Goal: Transaction & Acquisition: Purchase product/service

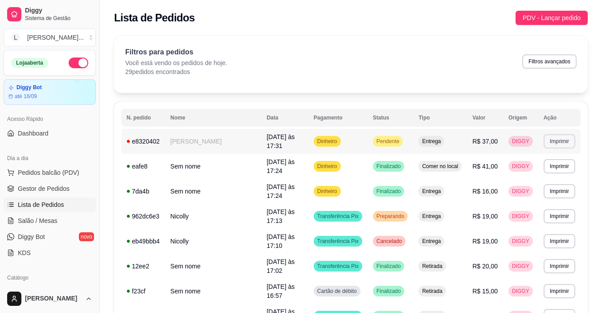
click at [554, 138] on button "Imprimir" at bounding box center [559, 141] width 32 height 14
click at [525, 175] on button "IMPRESSORA" at bounding box center [541, 171] width 62 height 14
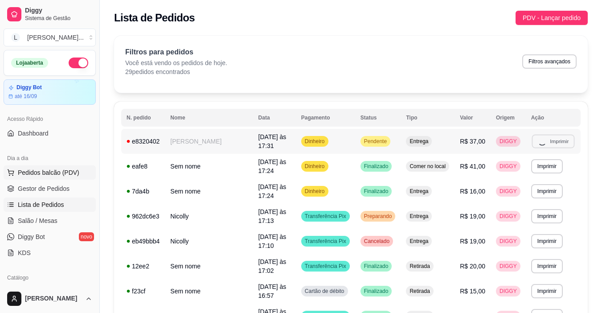
click at [36, 168] on span "Pedidos balcão (PDV)" at bounding box center [48, 172] width 61 height 9
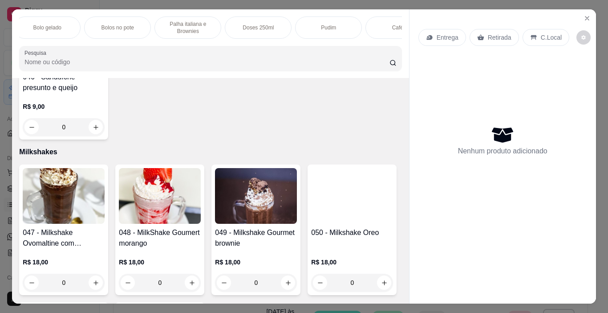
scroll to position [3035, 0]
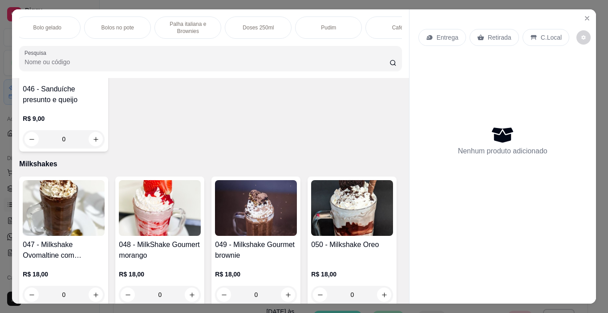
click at [176, 20] on p "Palha italiana e Brownies" at bounding box center [188, 27] width 52 height 14
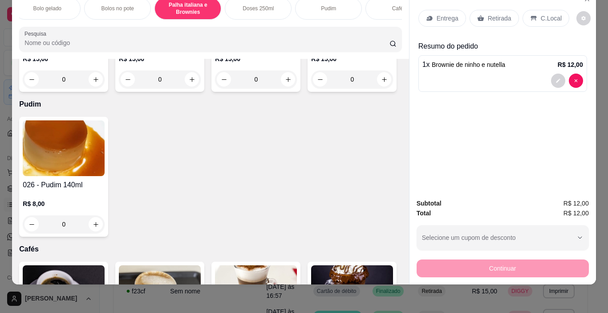
type input "1"
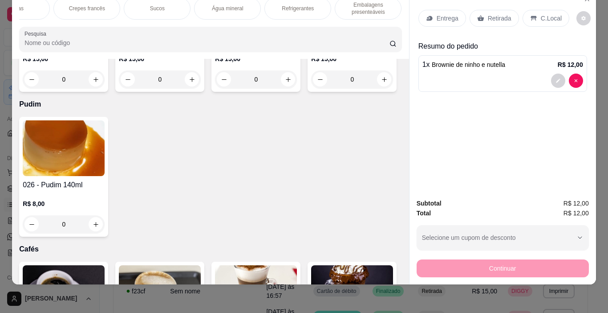
click at [218, 7] on div "Água mineral" at bounding box center [227, 8] width 67 height 22
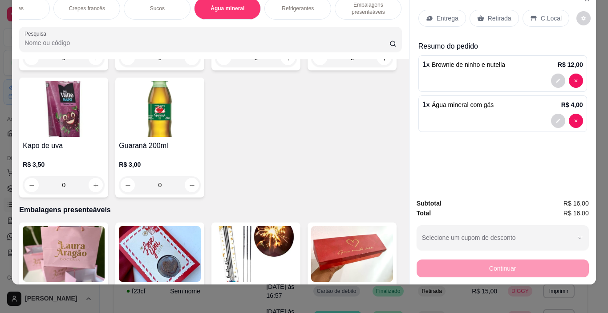
type input "1"
click at [480, 15] on icon at bounding box center [480, 18] width 7 height 7
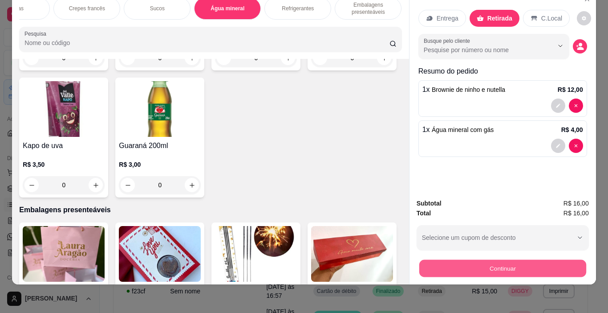
click at [496, 264] on button "Continuar" at bounding box center [502, 268] width 167 height 17
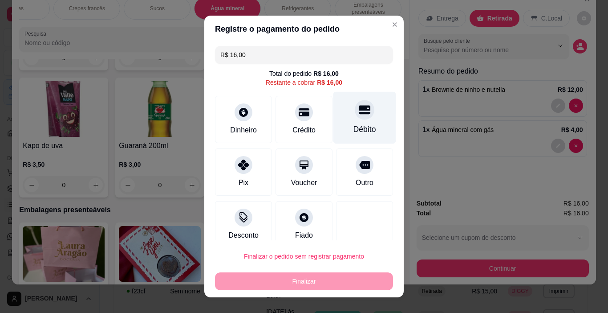
click at [354, 126] on div "Débito" at bounding box center [365, 129] width 23 height 12
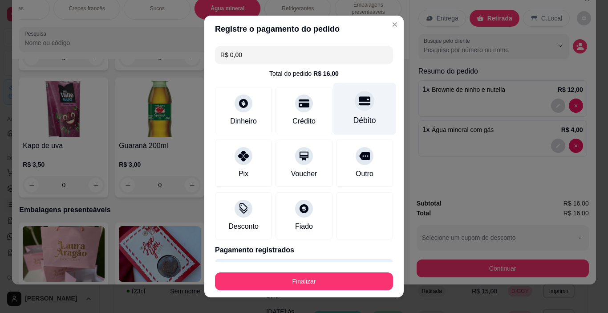
type input "R$ 0,00"
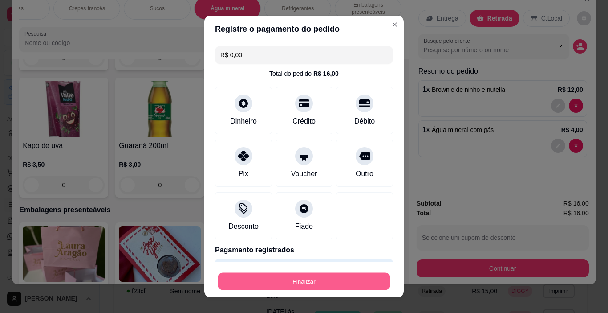
click at [318, 280] on button "Finalizar" at bounding box center [304, 281] width 173 height 17
